Goal: Communication & Community: Answer question/provide support

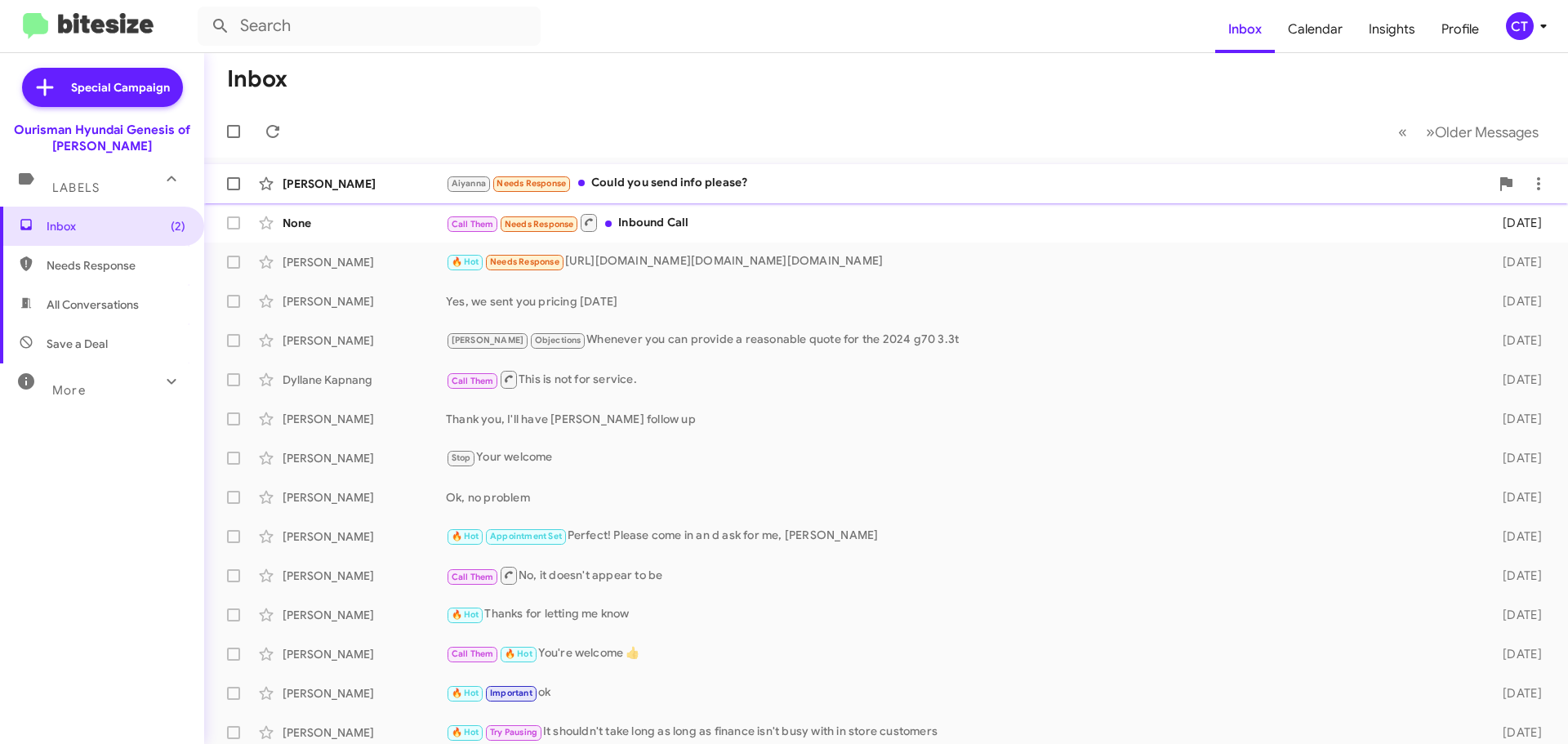
click at [637, 188] on div "Aiyanna Needs Response Could you send info please?" at bounding box center [967, 184] width 1044 height 19
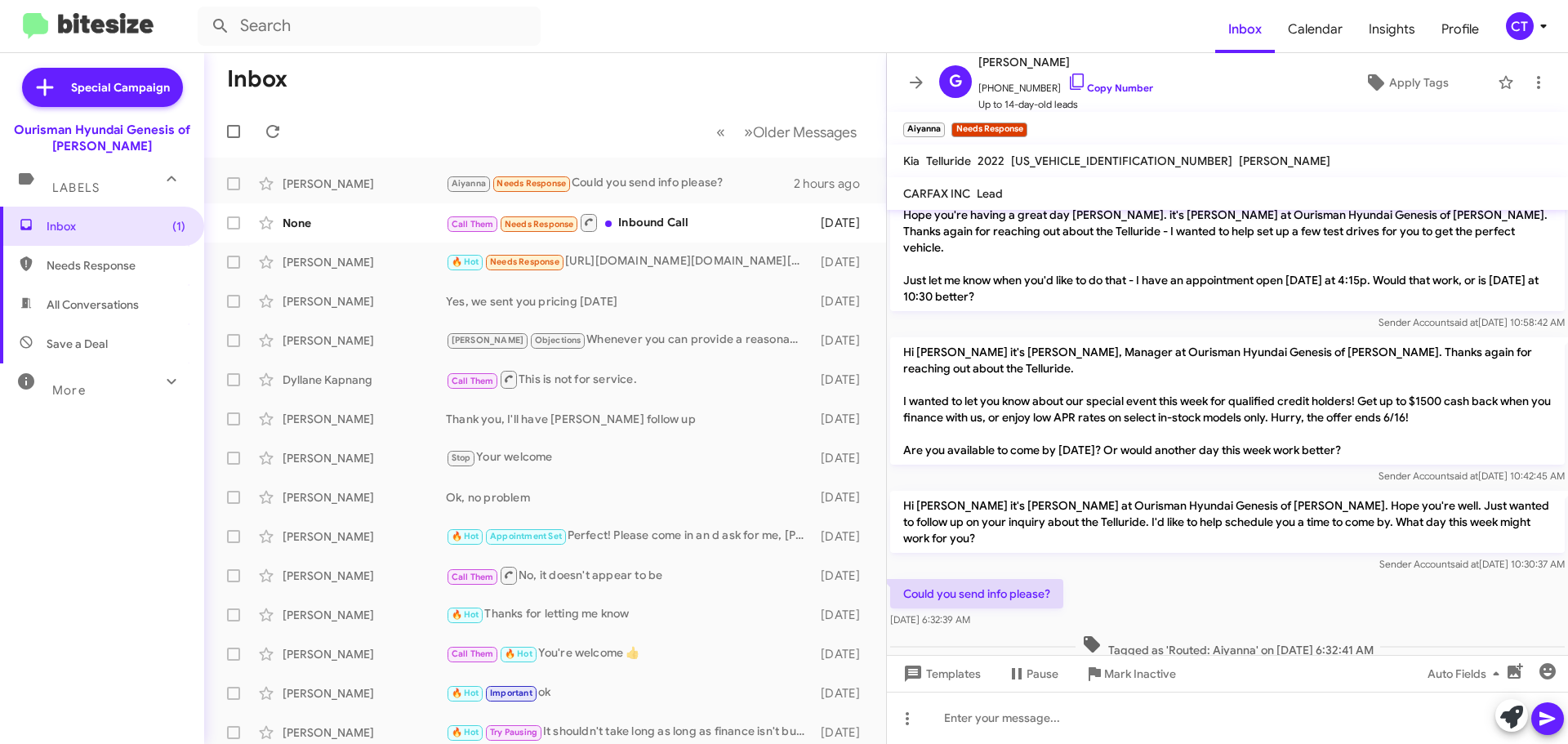
scroll to position [855, 0]
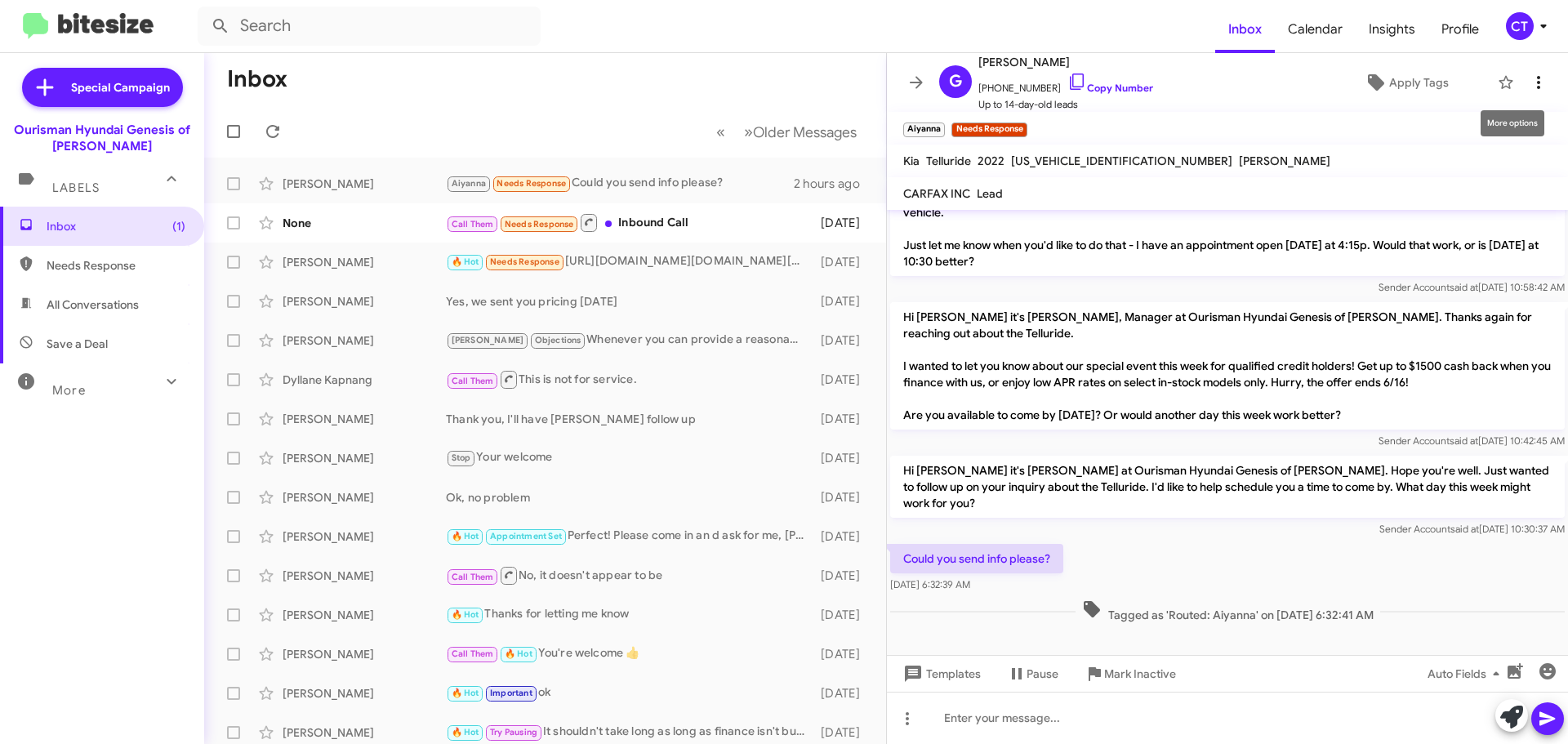
click at [1529, 78] on icon at bounding box center [1538, 82] width 20 height 20
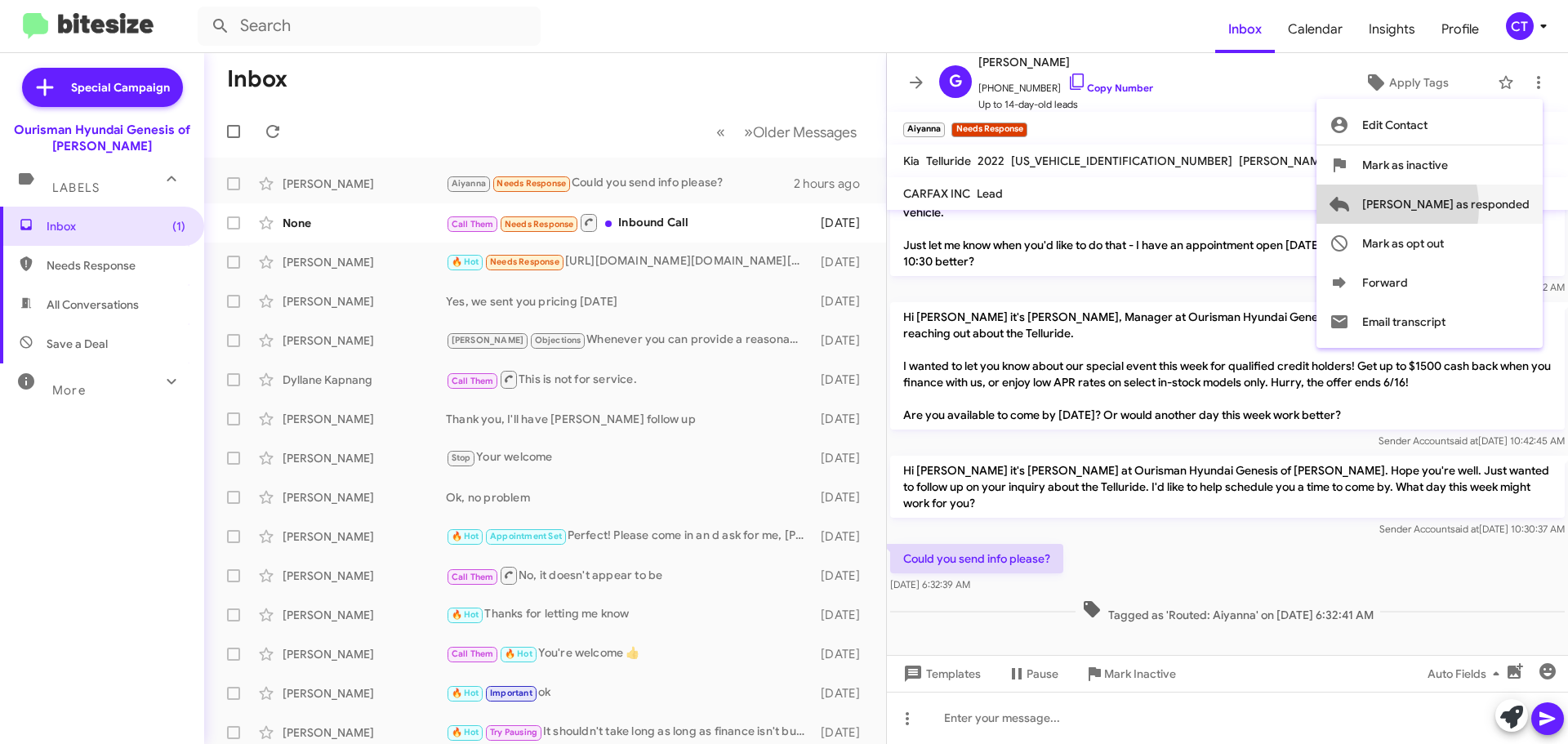
click at [1435, 208] on span "[PERSON_NAME] as responded" at bounding box center [1446, 204] width 168 height 39
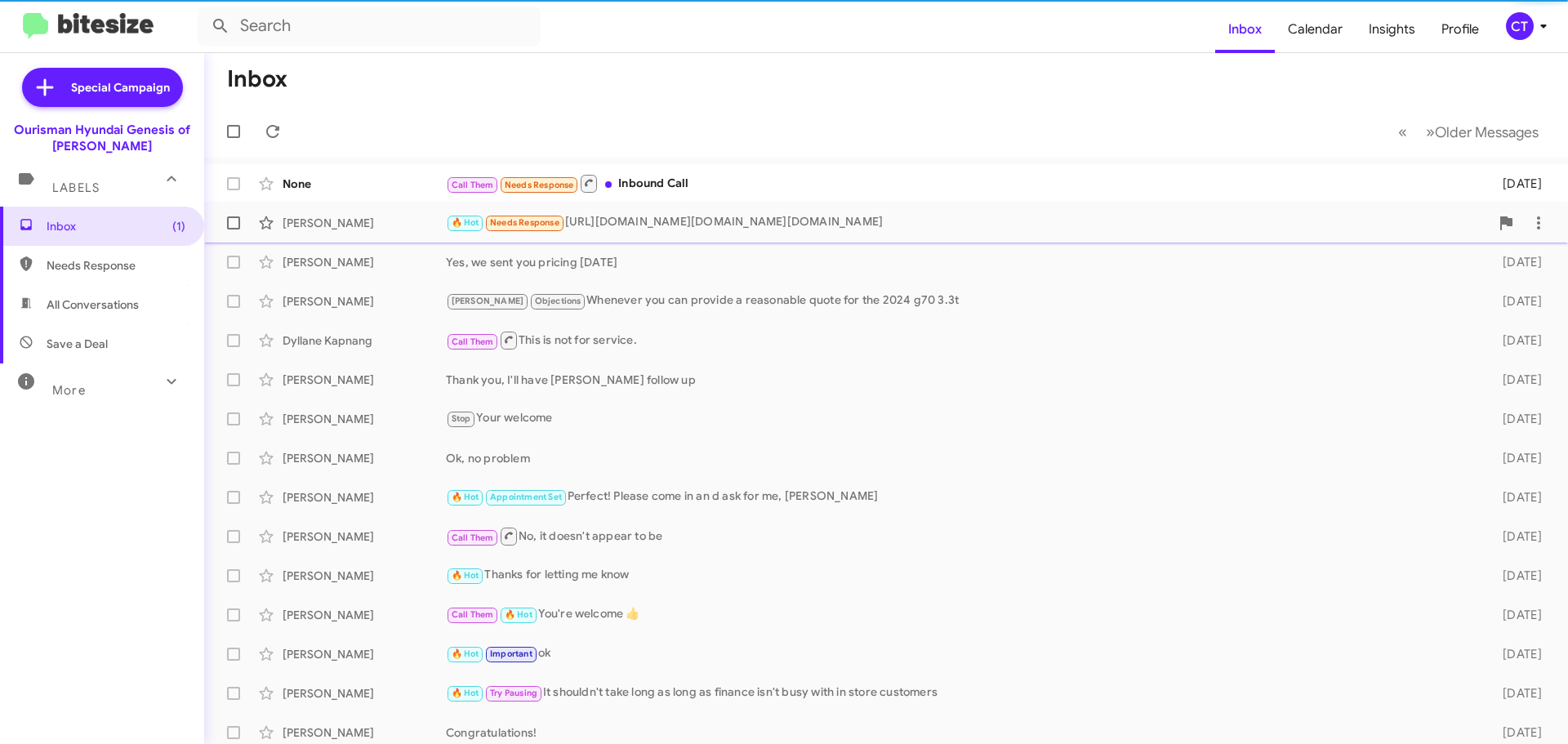
click at [714, 225] on div "🔥 Hot Needs Response [URL][DOMAIN_NAME][DOMAIN_NAME][DOMAIN_NAME]" at bounding box center [967, 223] width 1044 height 19
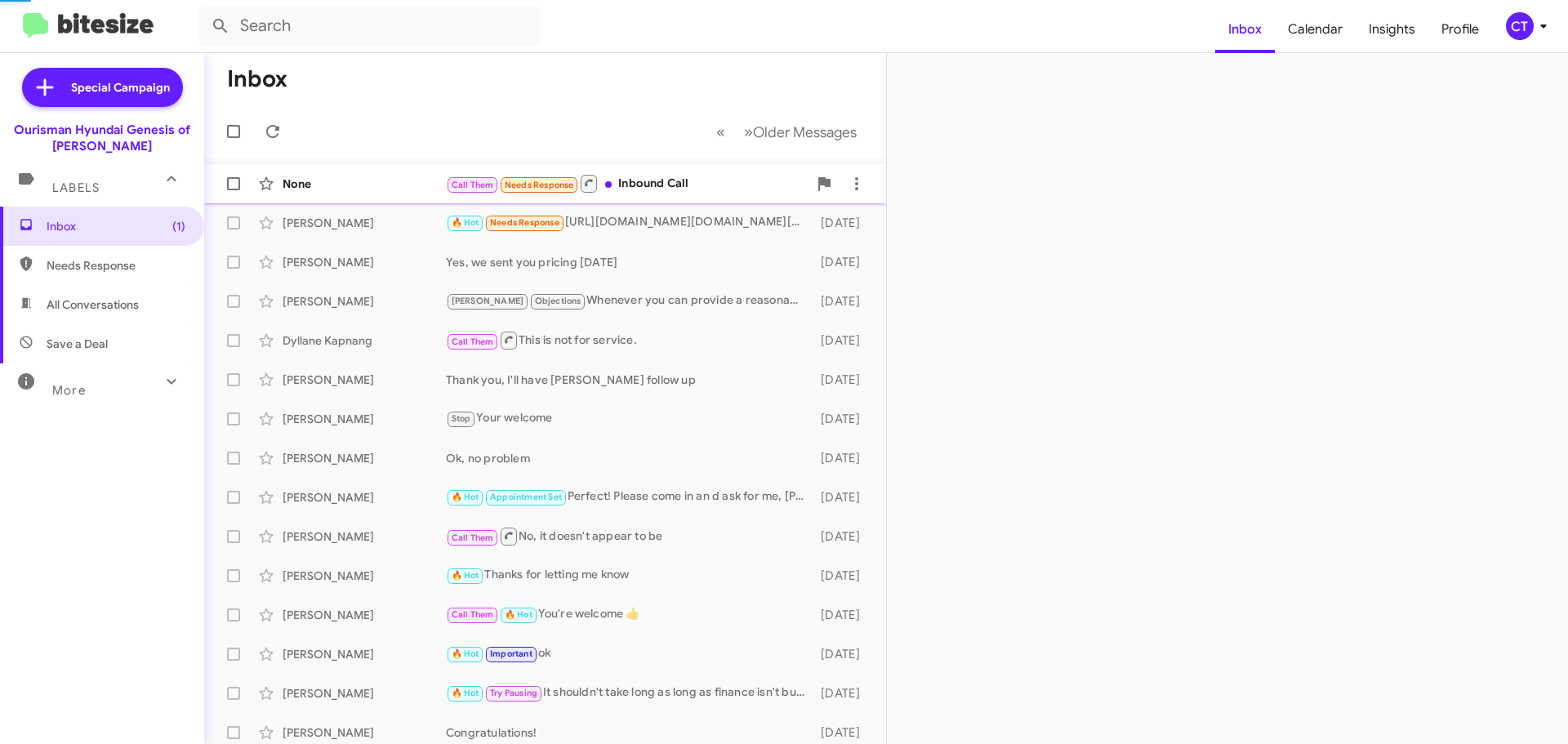
click at [727, 170] on div "None Call Them Needs Response Inbound Call [DATE]" at bounding box center [545, 184] width 656 height 32
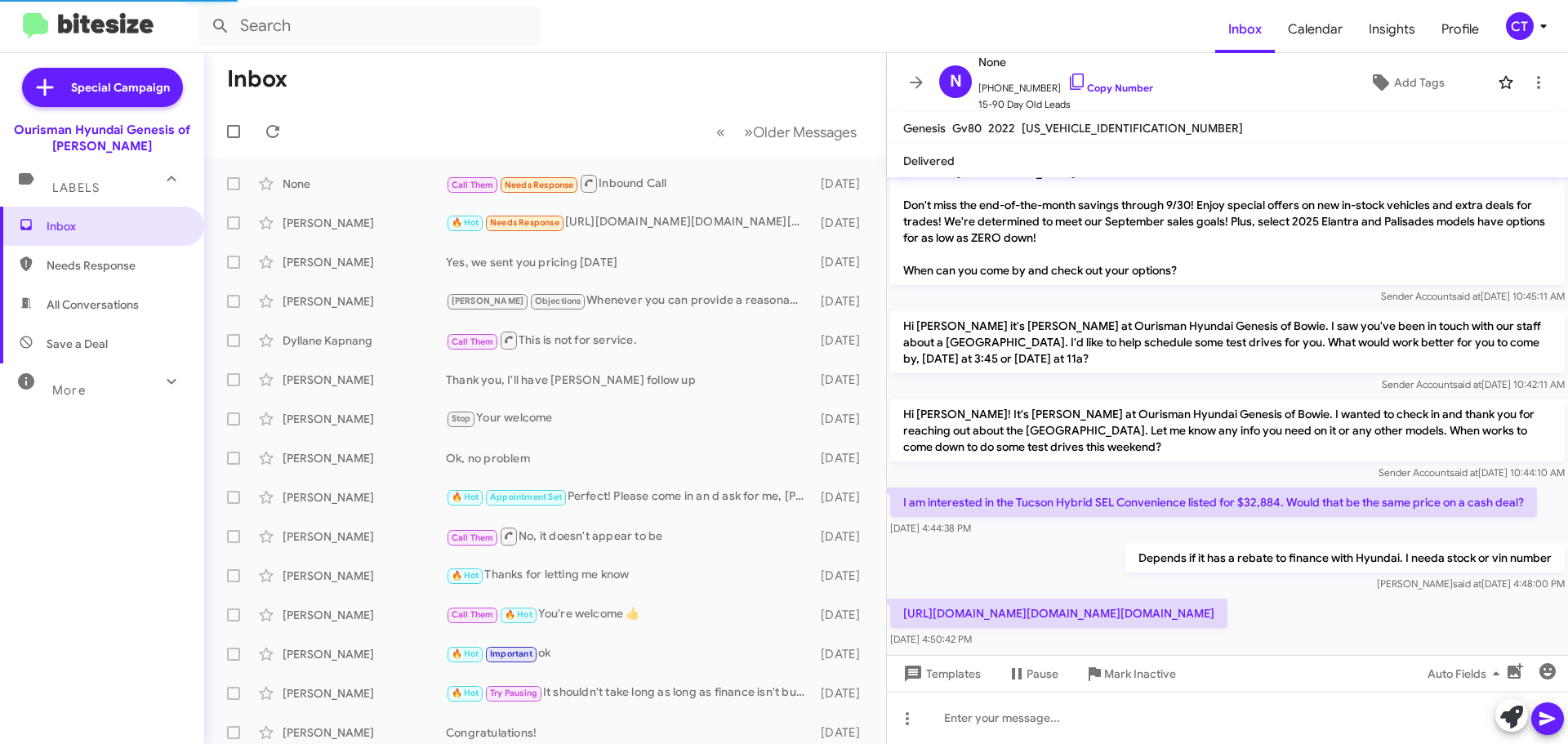
scroll to position [288, 0]
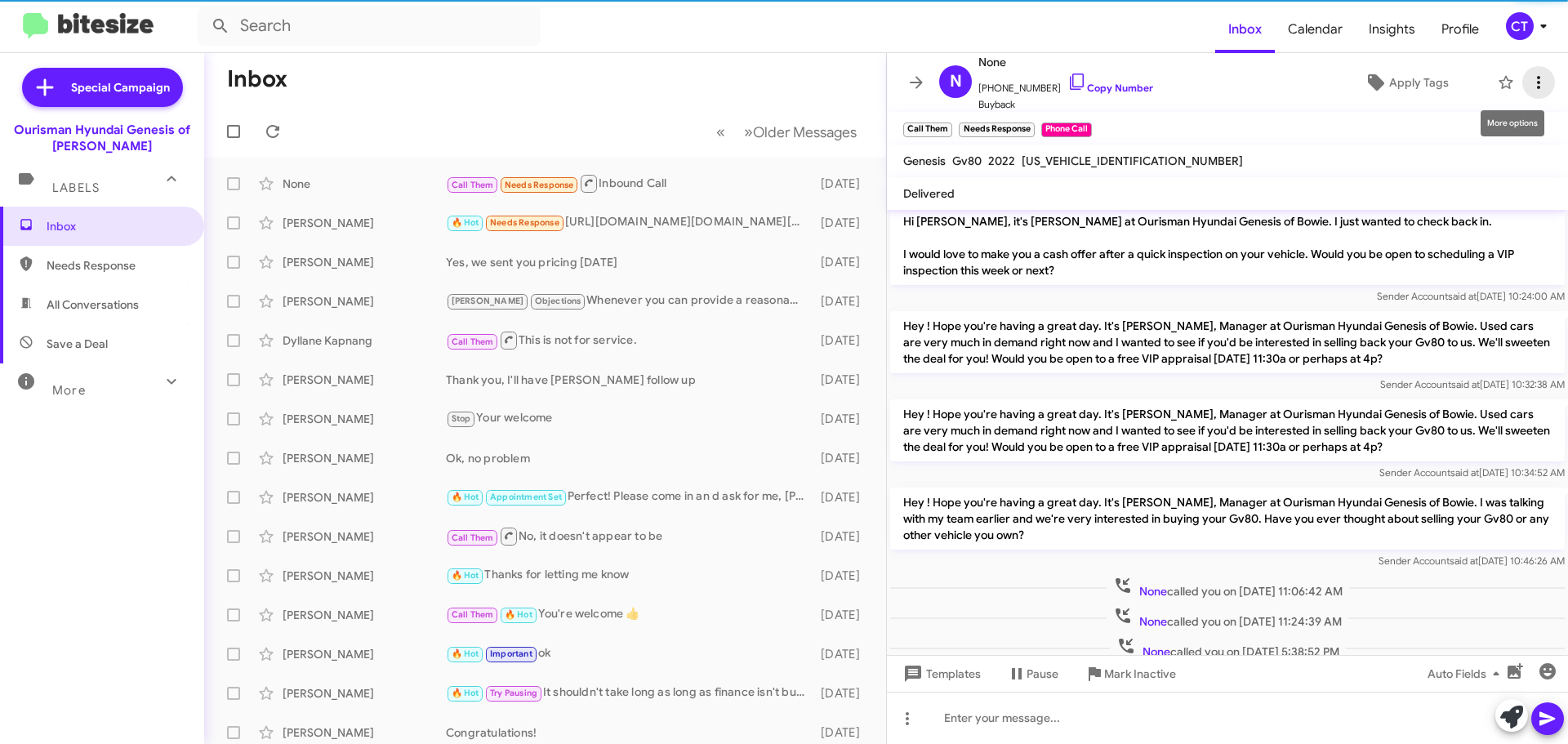
click at [1536, 86] on icon at bounding box center [1538, 82] width 20 height 20
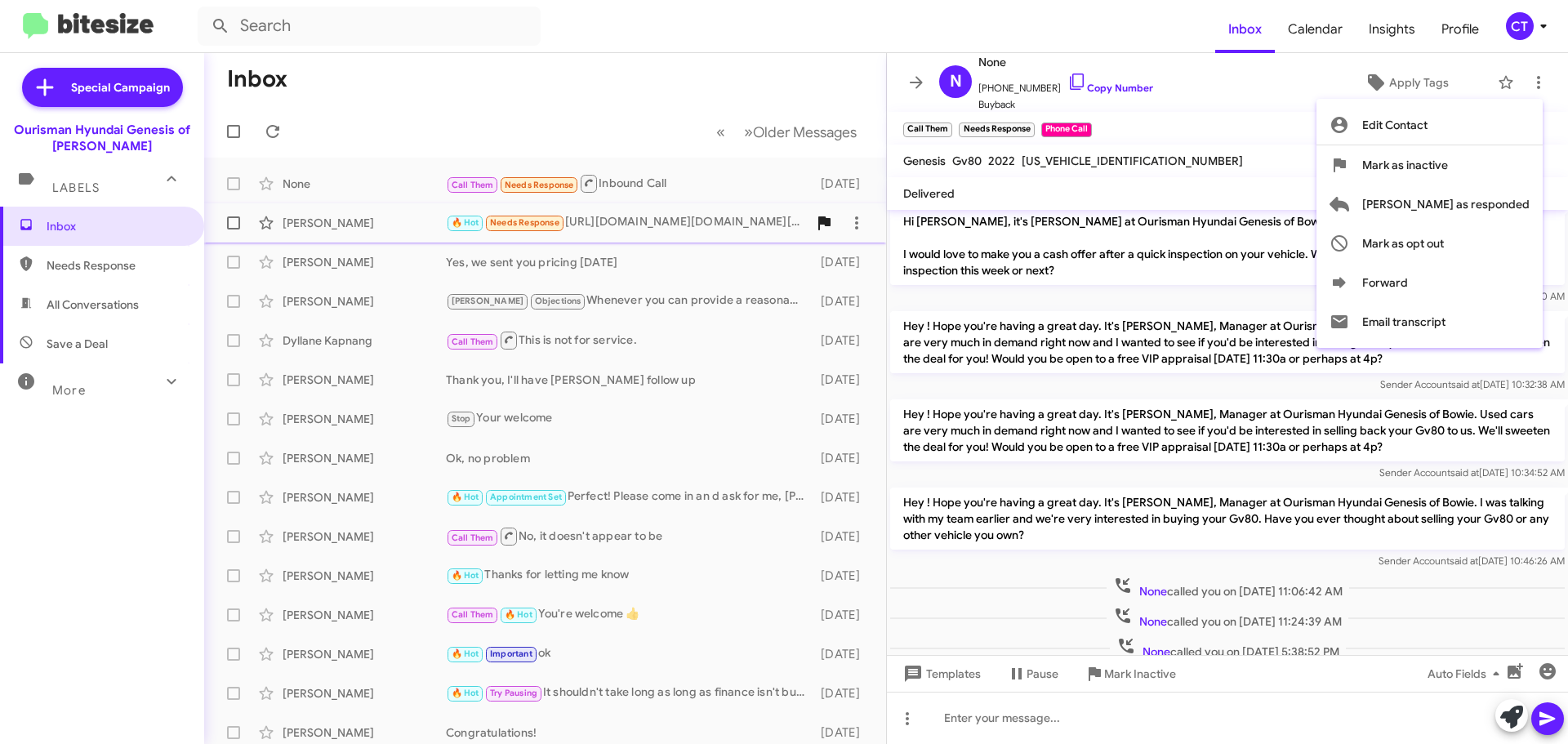
click at [1486, 216] on span "[PERSON_NAME] as responded" at bounding box center [1446, 204] width 168 height 39
